Goal: Information Seeking & Learning: Learn about a topic

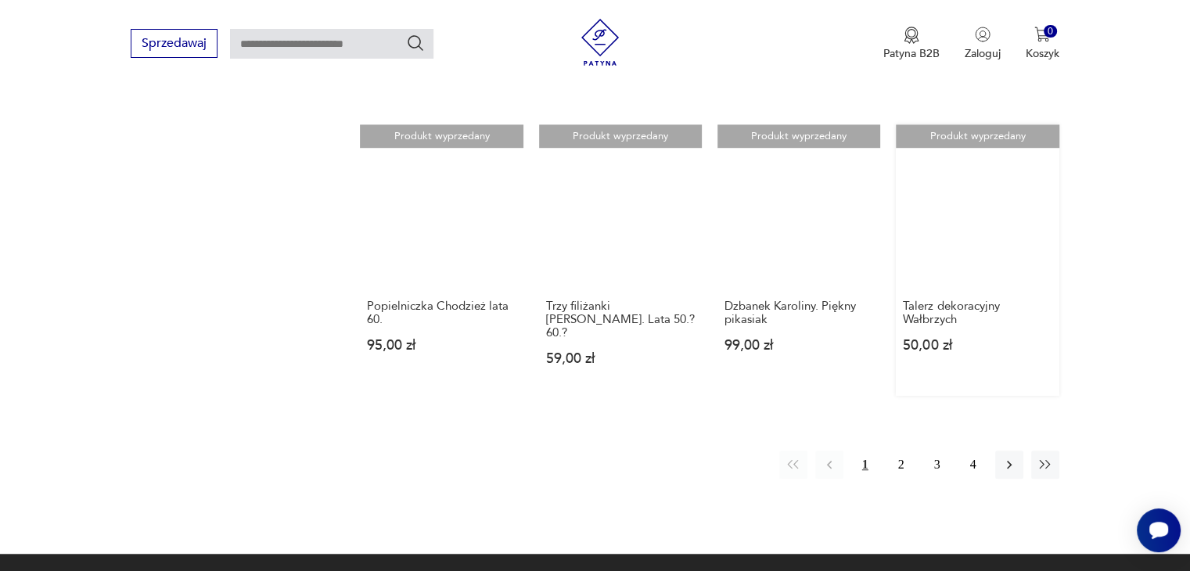
scroll to position [1154, 0]
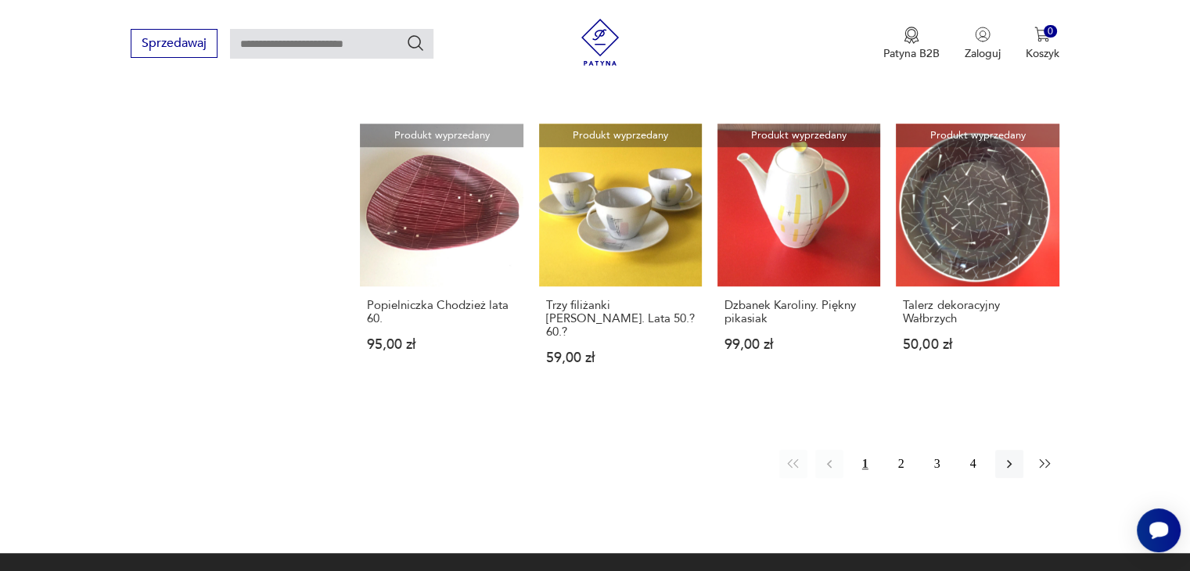
click at [1043, 459] on icon "button" at bounding box center [1044, 463] width 11 height 9
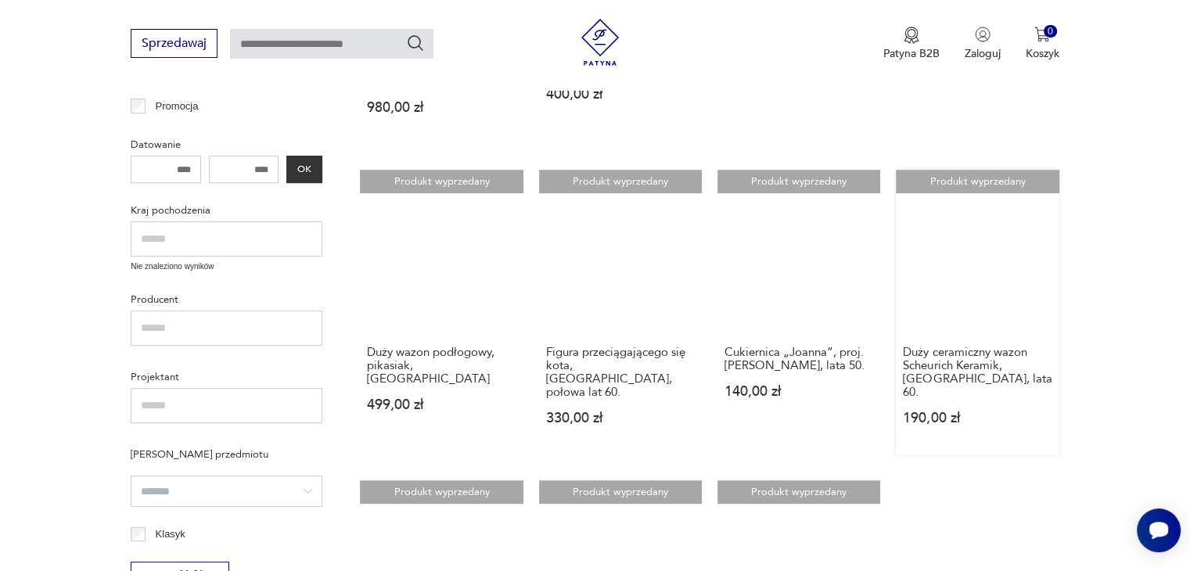
scroll to position [528, 0]
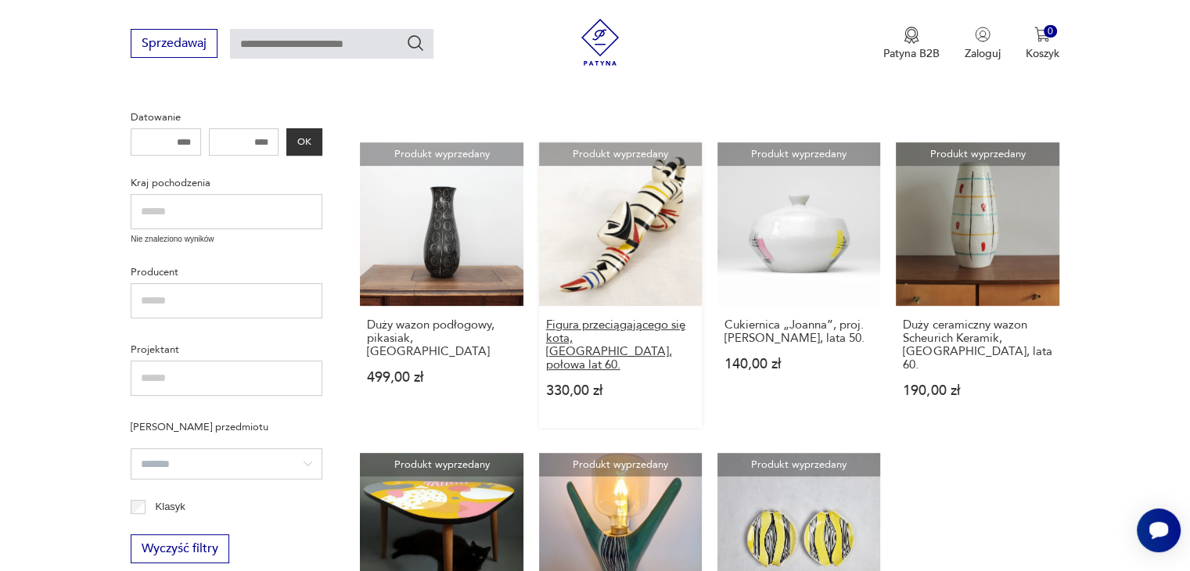
click at [621, 318] on h3 "Figura przeciągającego się kota, [GEOGRAPHIC_DATA], połowa lat 60." at bounding box center [620, 344] width 149 height 53
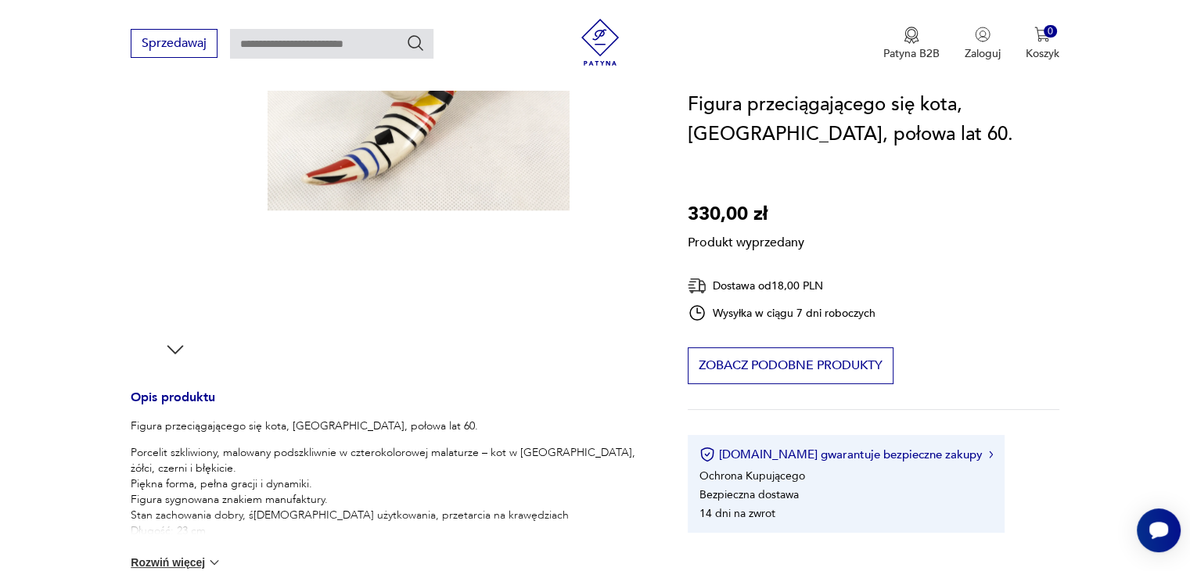
scroll to position [469, 0]
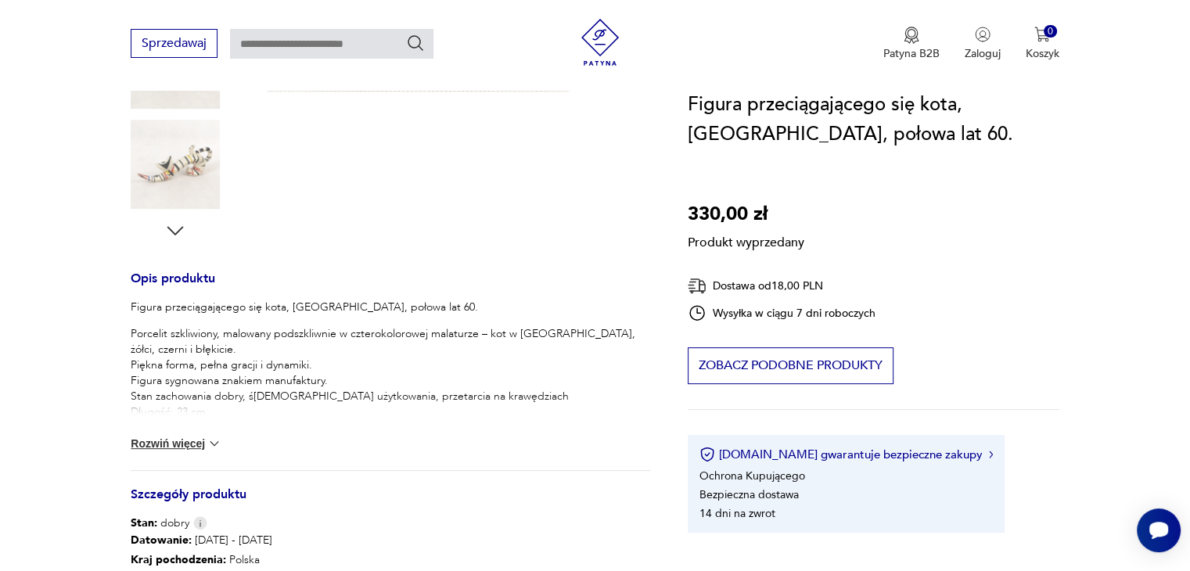
click at [188, 437] on button "Rozwiń więcej" at bounding box center [176, 444] width 91 height 16
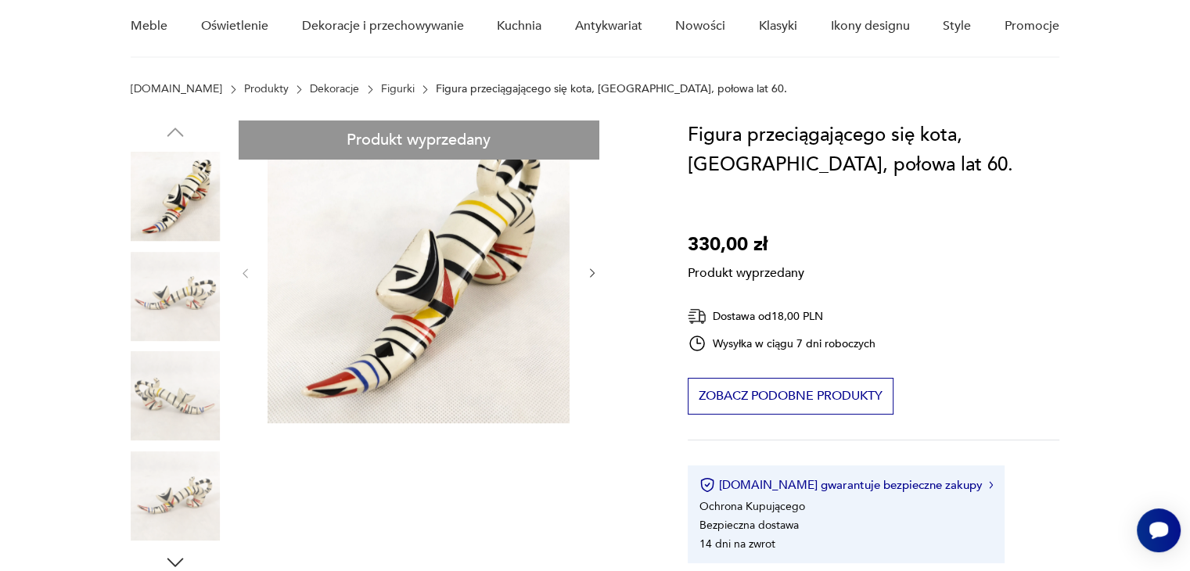
scroll to position [235, 0]
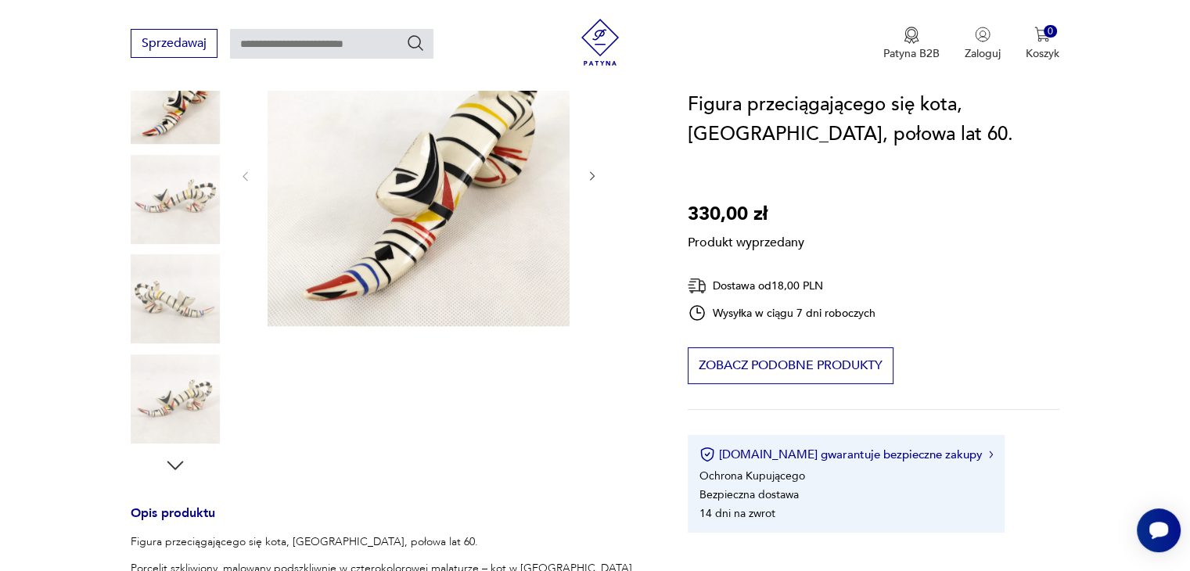
click at [172, 463] on div "Produkt wyprzedany Opis produktu Figura przeciągającego się kota, [GEOGRAPHIC_D…" at bounding box center [390, 526] width 519 height 1007
click at [173, 463] on div "Produkt wyprzedany Opis produktu Figura przeciągającego się kota, [GEOGRAPHIC_D…" at bounding box center [390, 526] width 519 height 1007
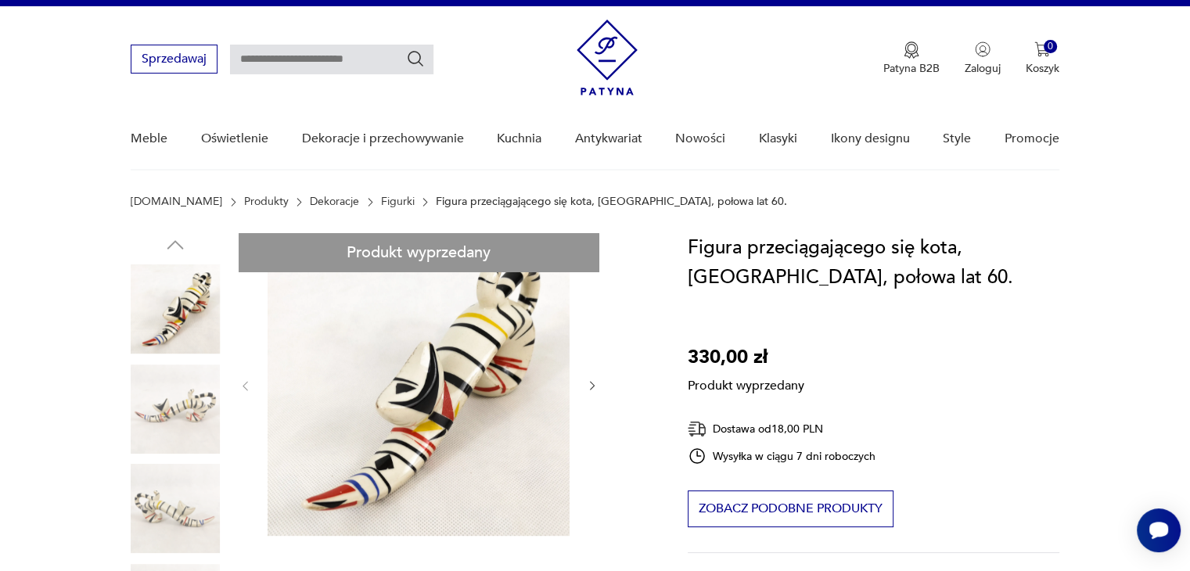
scroll to position [0, 0]
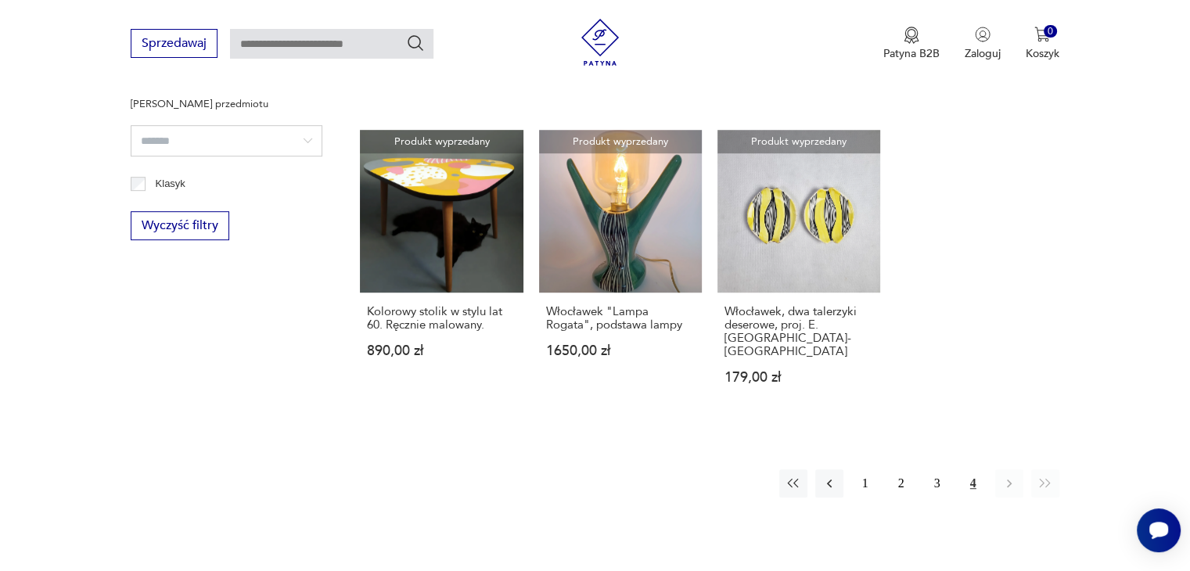
scroll to position [860, 0]
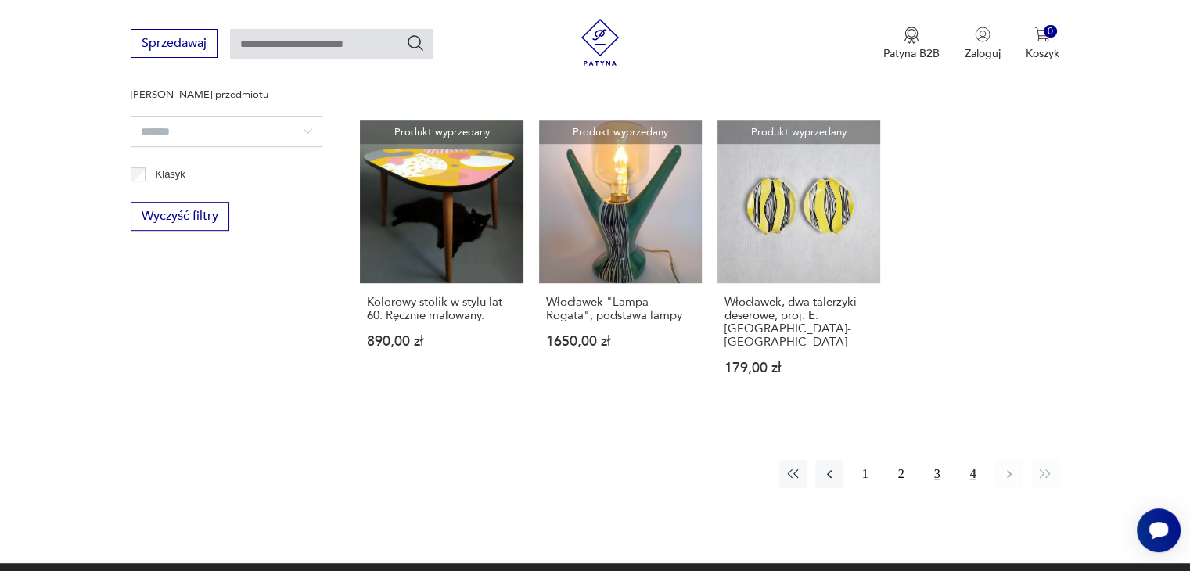
click at [940, 460] on button "3" at bounding box center [937, 474] width 28 height 28
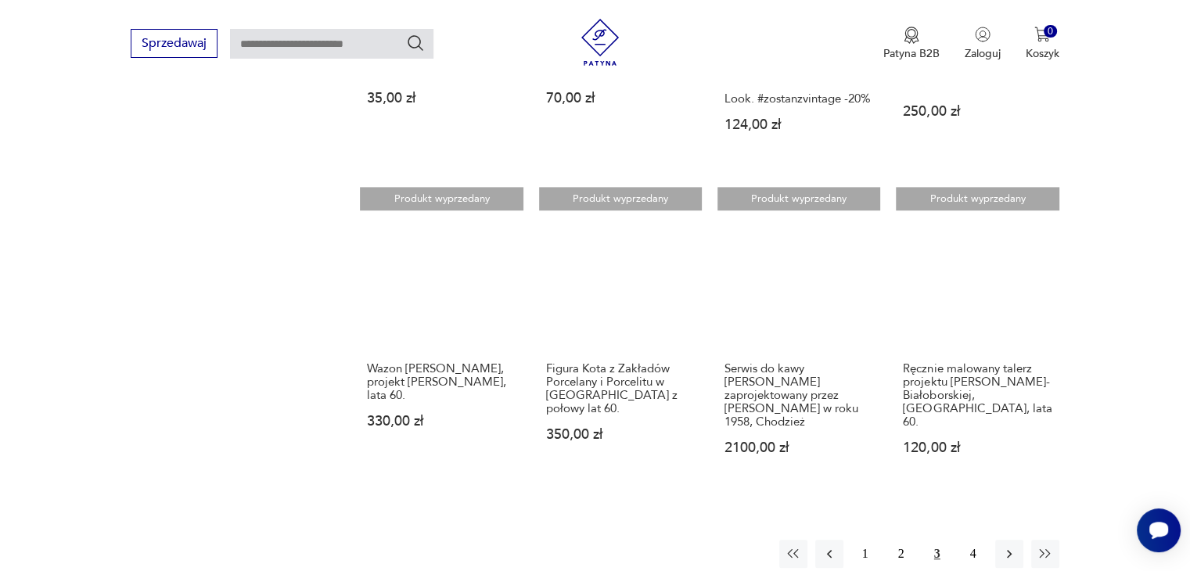
scroll to position [997, 0]
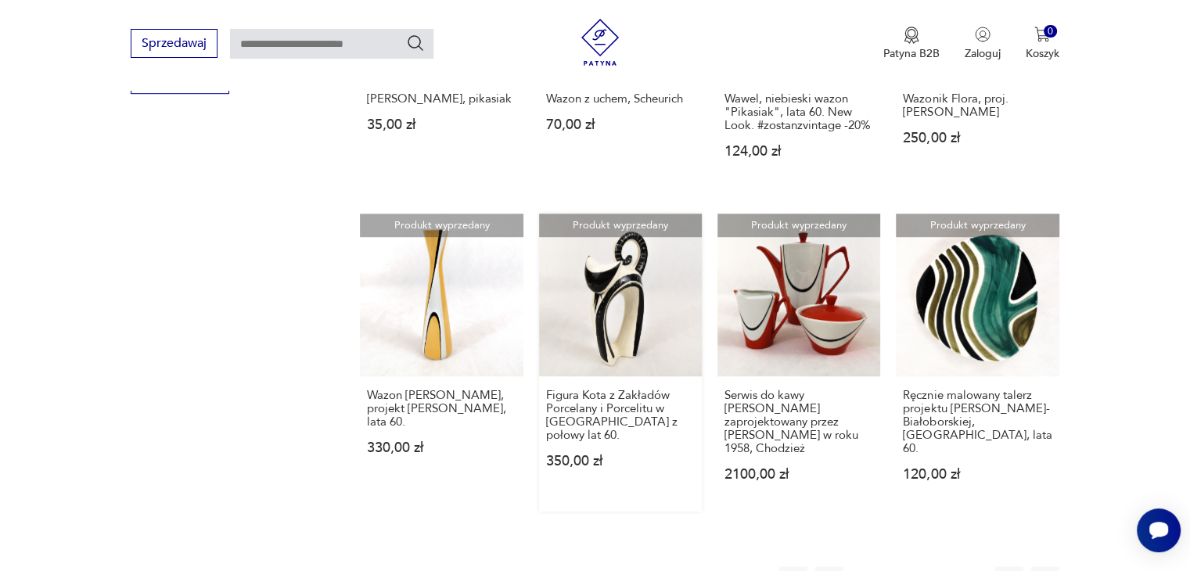
click at [620, 320] on link "Produkt wyprzedany Figura Kota z Zakładów Porcelany i Porcelitu w Chodzieży z p…" at bounding box center [620, 363] width 163 height 298
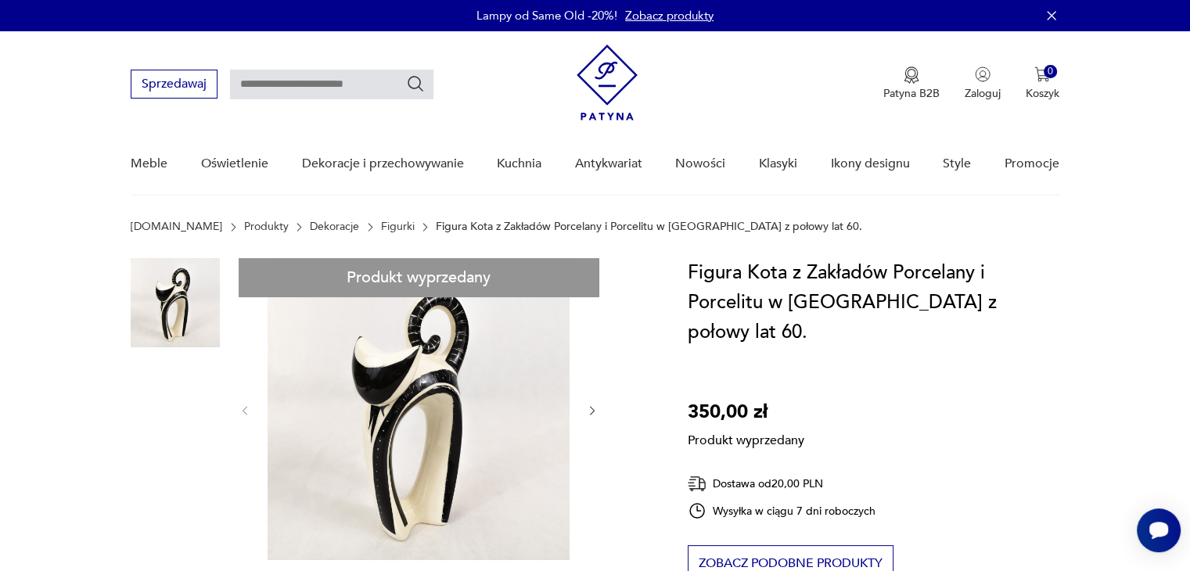
scroll to position [78, 0]
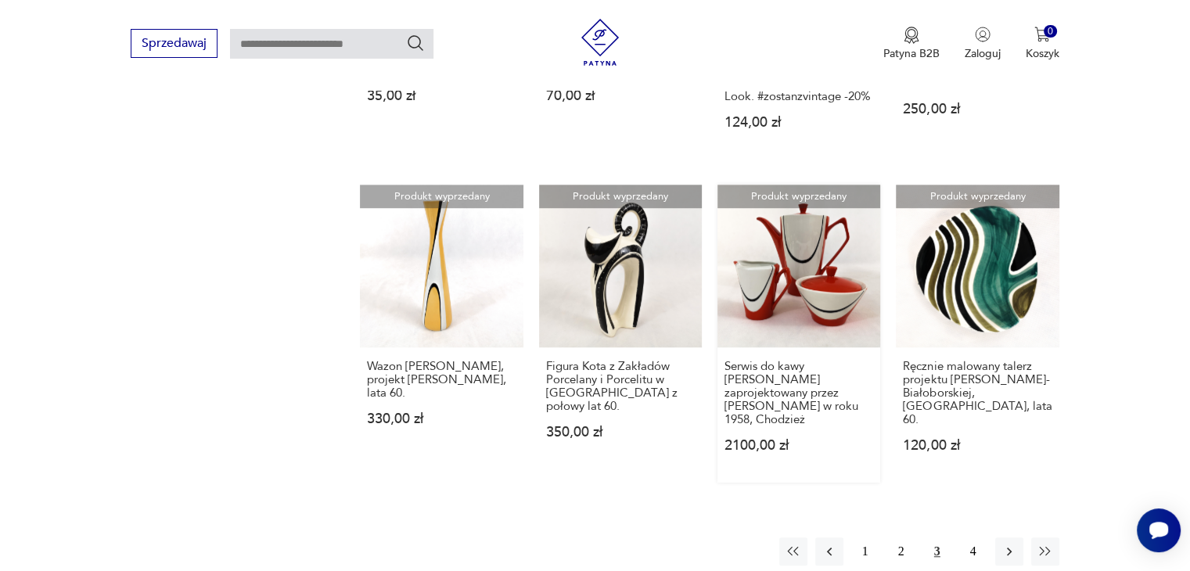
scroll to position [1232, 0]
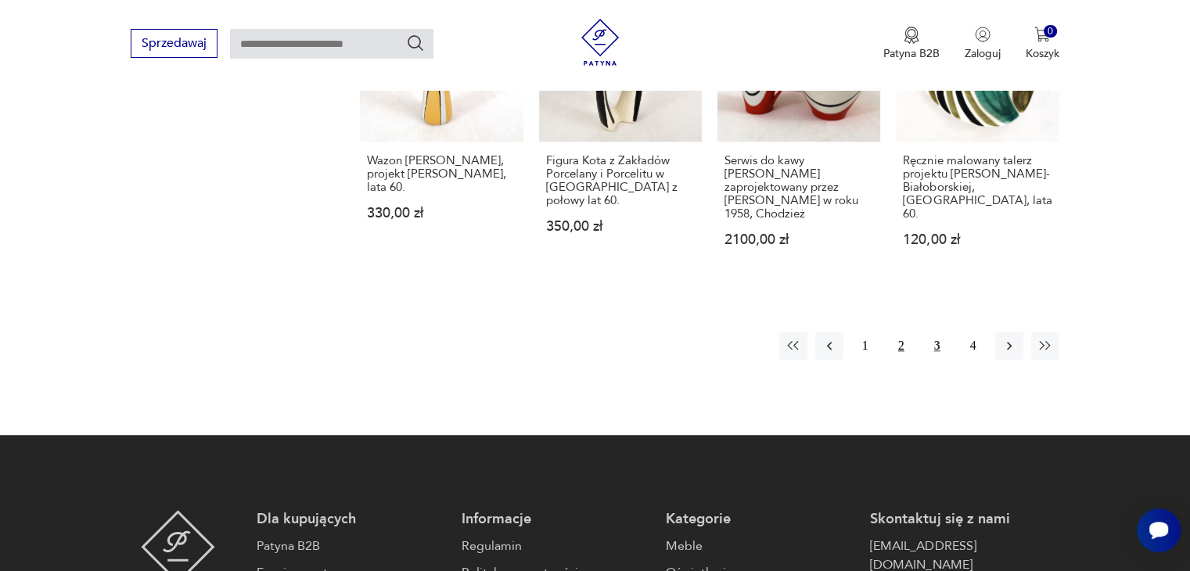
click at [902, 332] on button "2" at bounding box center [901, 346] width 28 height 28
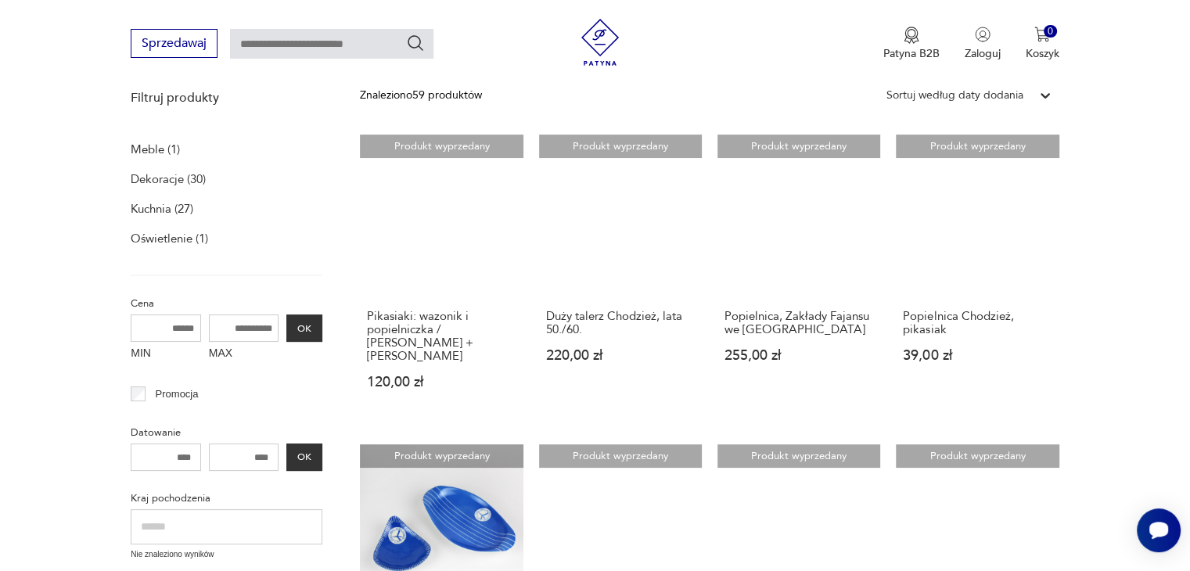
scroll to position [215, 0]
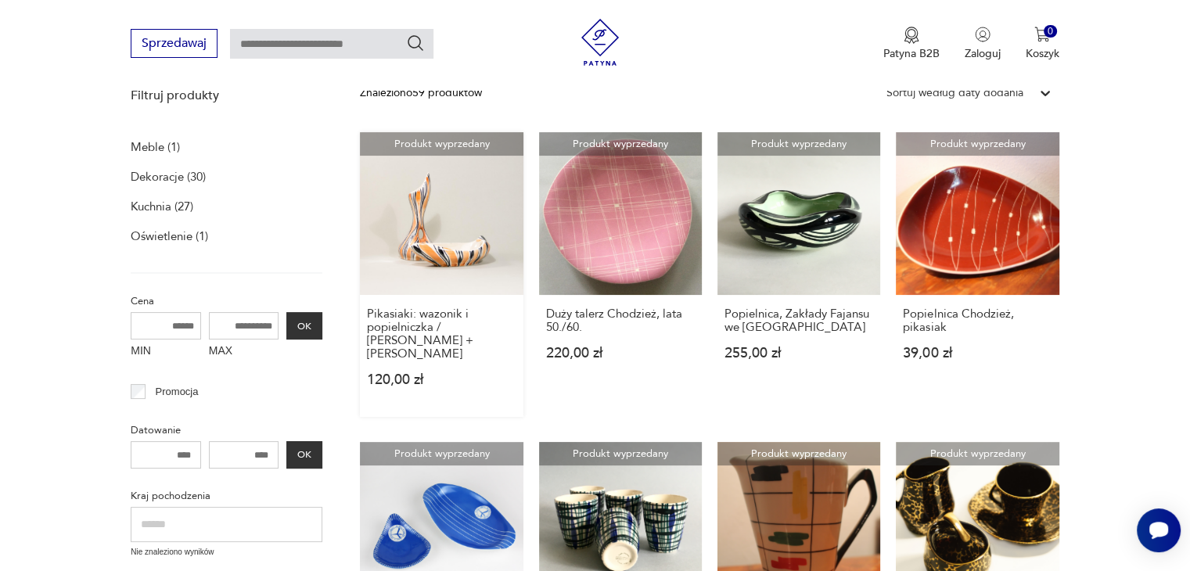
click at [429, 271] on link "Produkt wyprzedany Pikasiaki: wazonik i popielniczka / [PERSON_NAME] + [PERSON_…" at bounding box center [441, 274] width 163 height 285
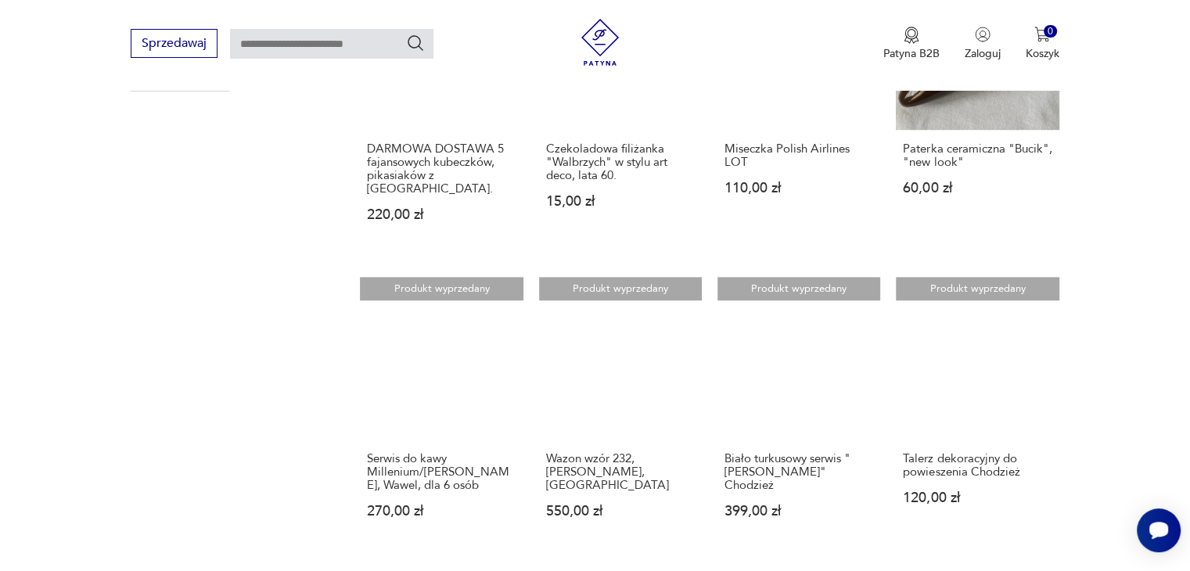
scroll to position [1075, 0]
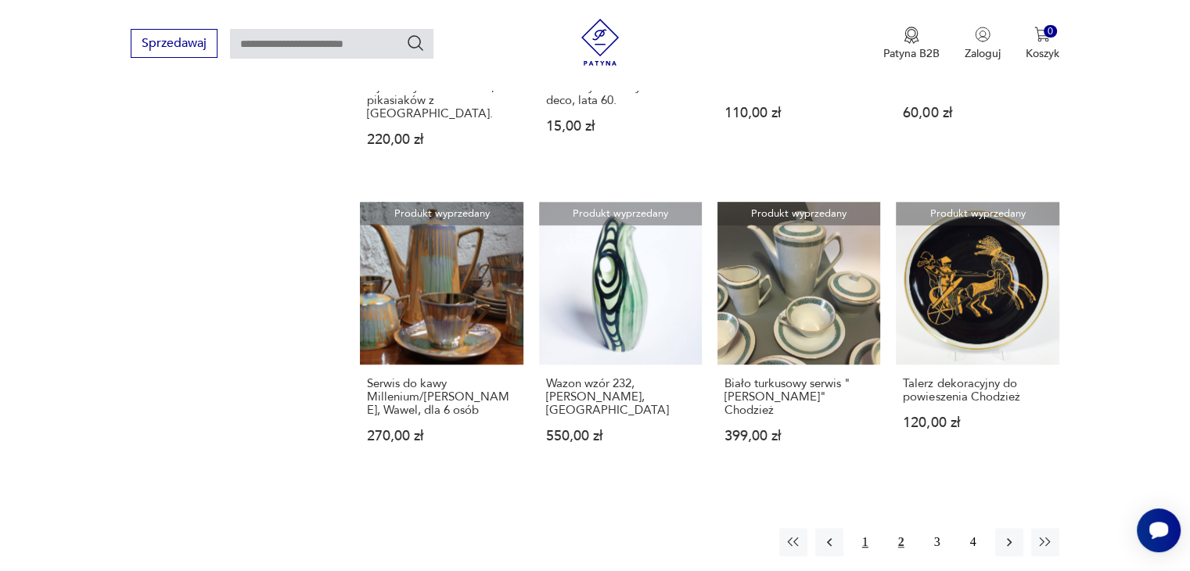
click at [860, 528] on button "1" at bounding box center [865, 542] width 28 height 28
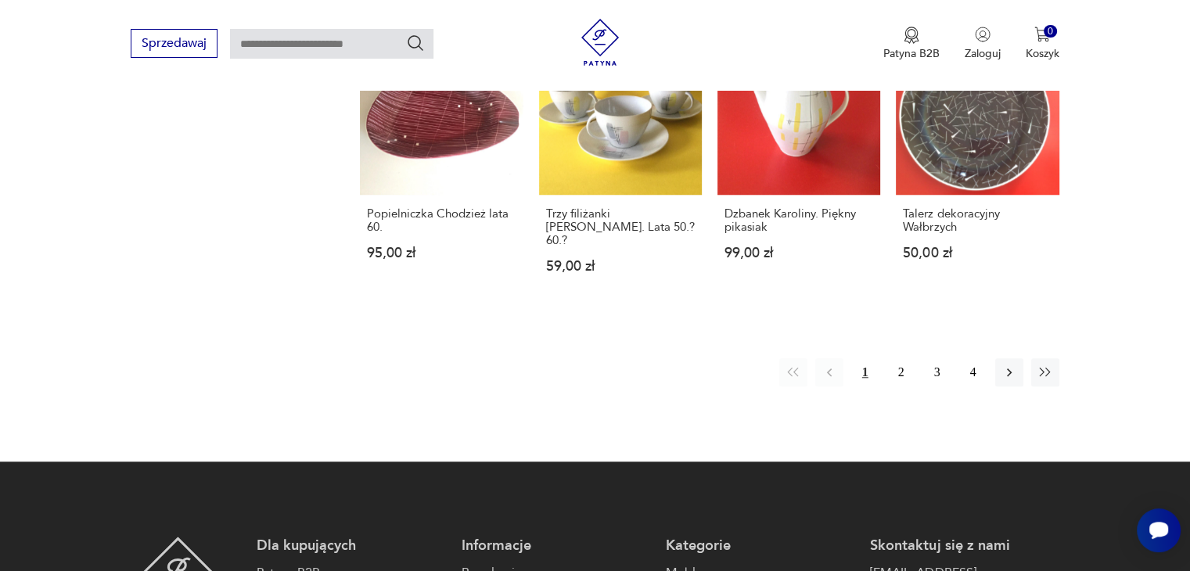
scroll to position [1310, 0]
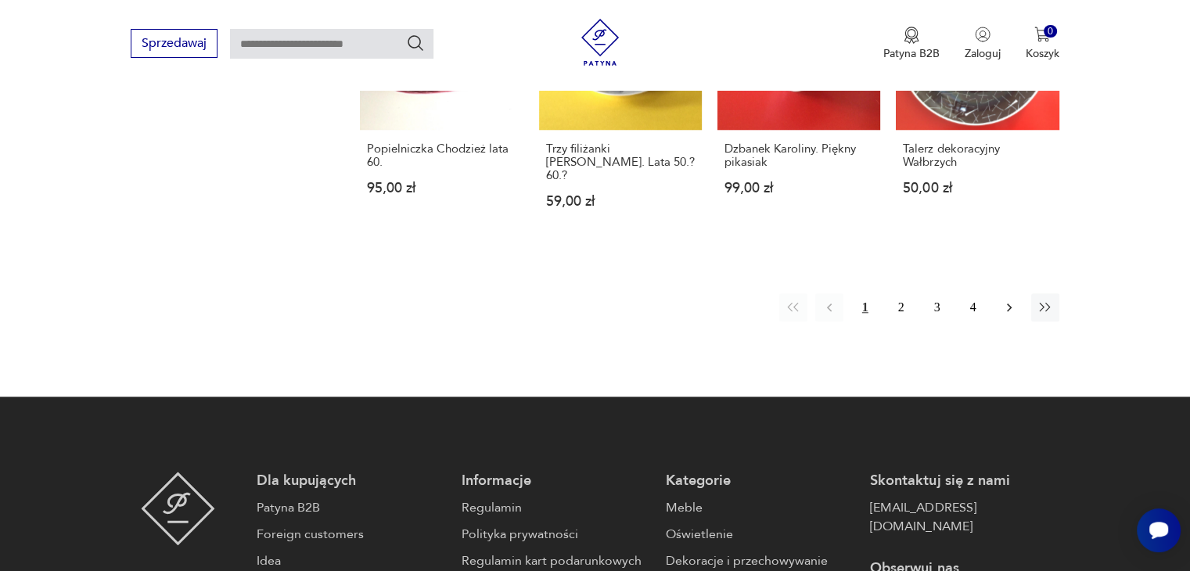
click at [1009, 303] on icon "button" at bounding box center [1009, 307] width 5 height 9
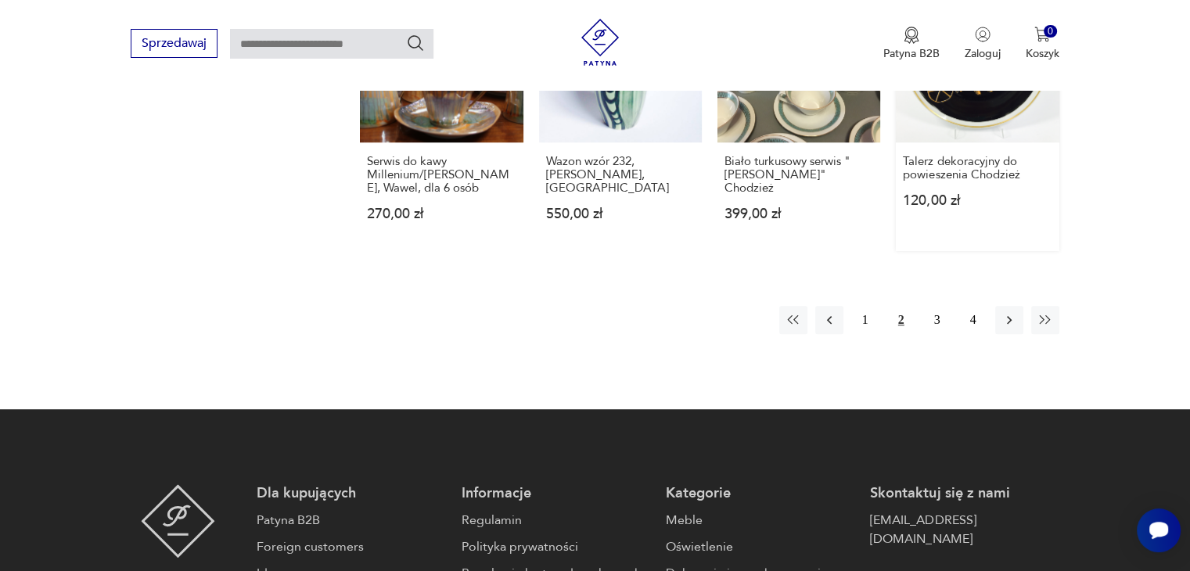
scroll to position [1310, 0]
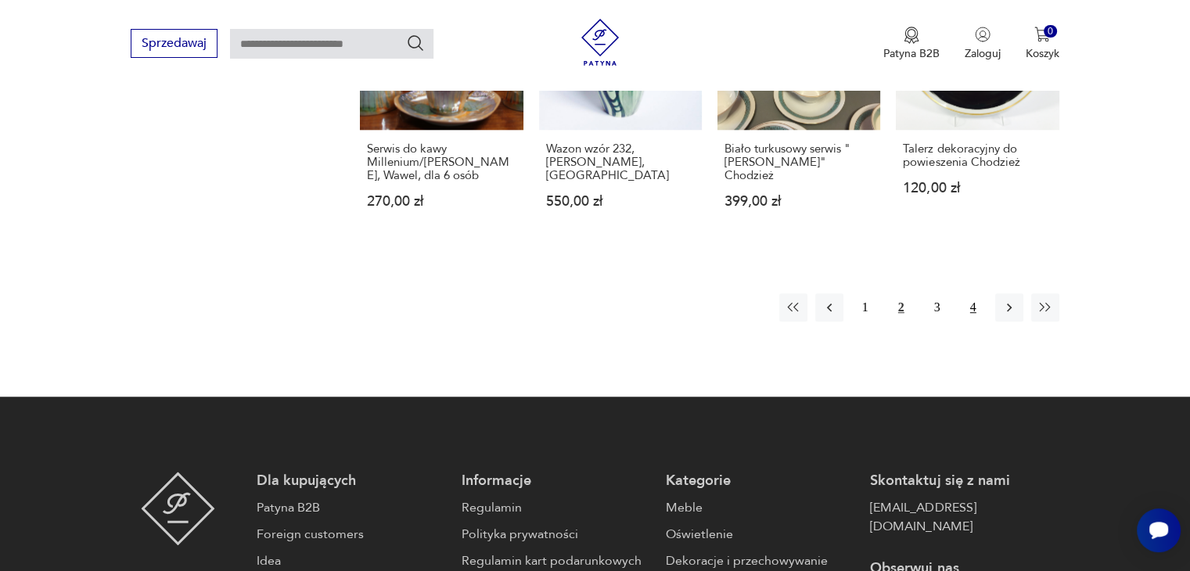
click at [971, 293] on button "4" at bounding box center [973, 307] width 28 height 28
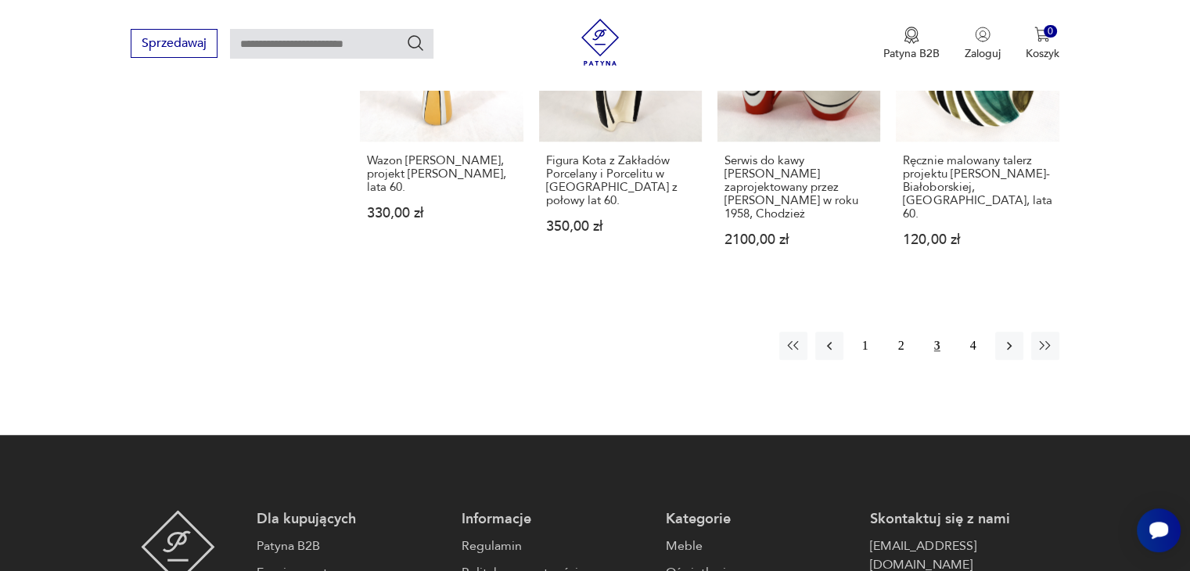
scroll to position [860, 0]
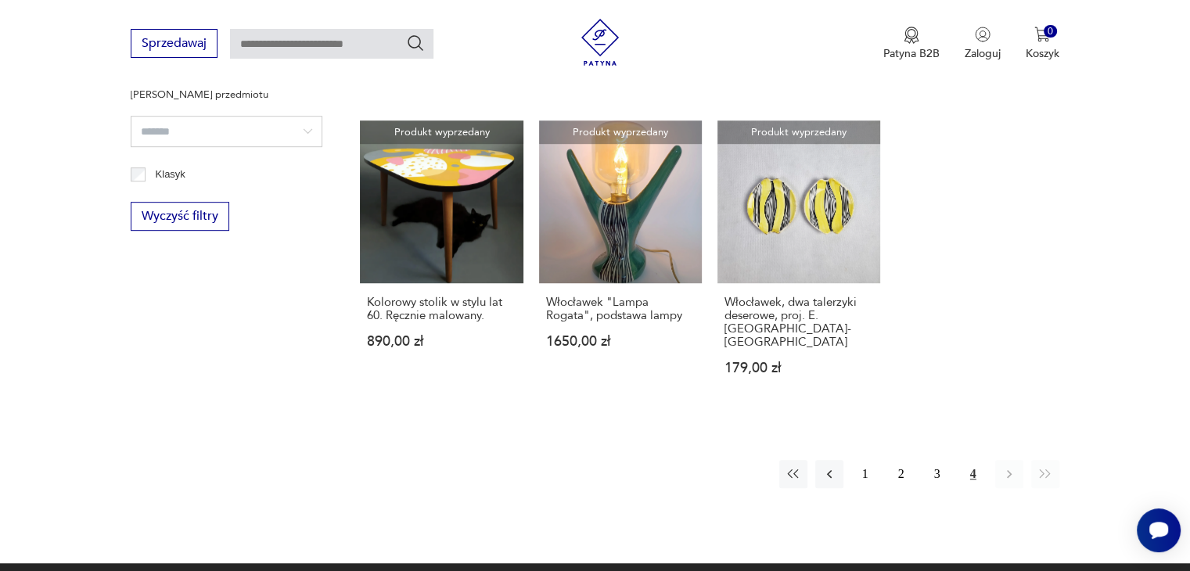
scroll to position [1154, 0]
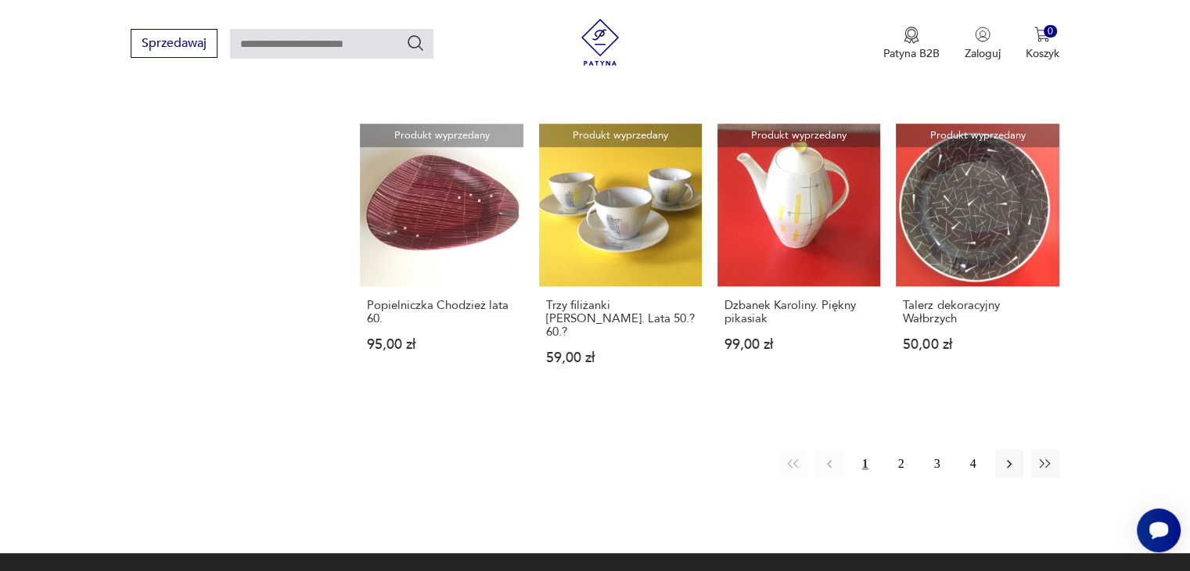
scroll to position [59, 0]
